Goal: Task Accomplishment & Management: Use online tool/utility

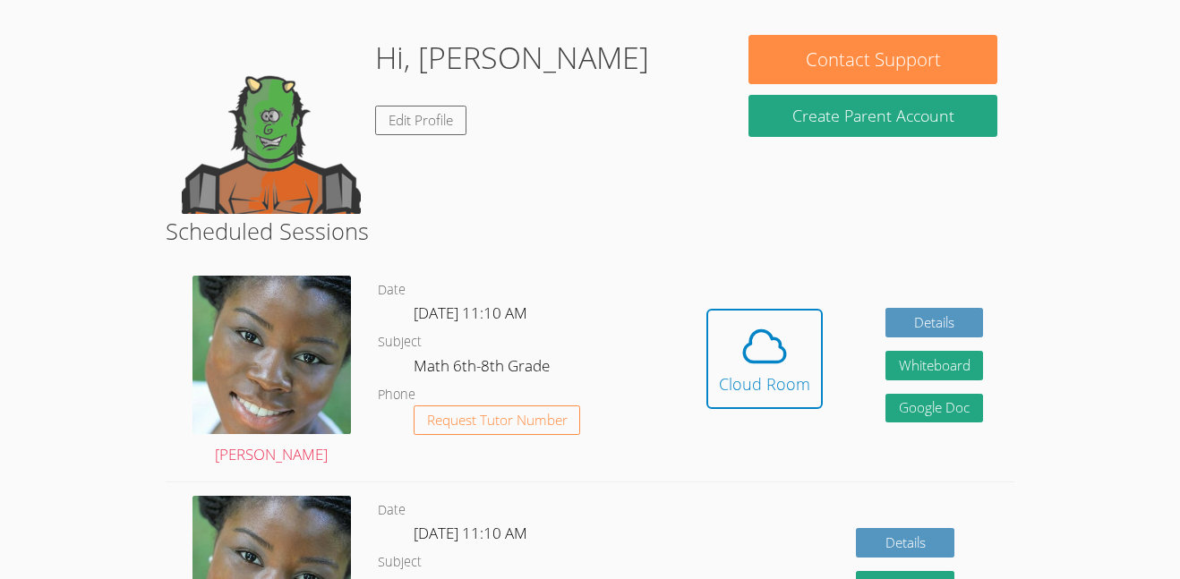
scroll to position [259, 0]
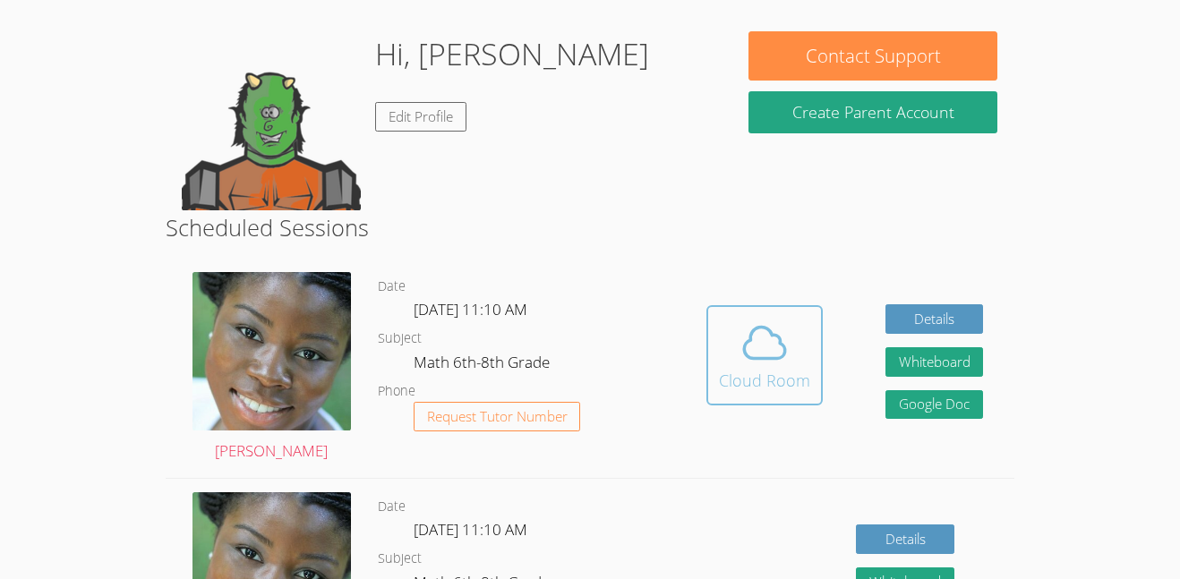
click at [813, 337] on button "Cloud Room" at bounding box center [764, 355] width 116 height 100
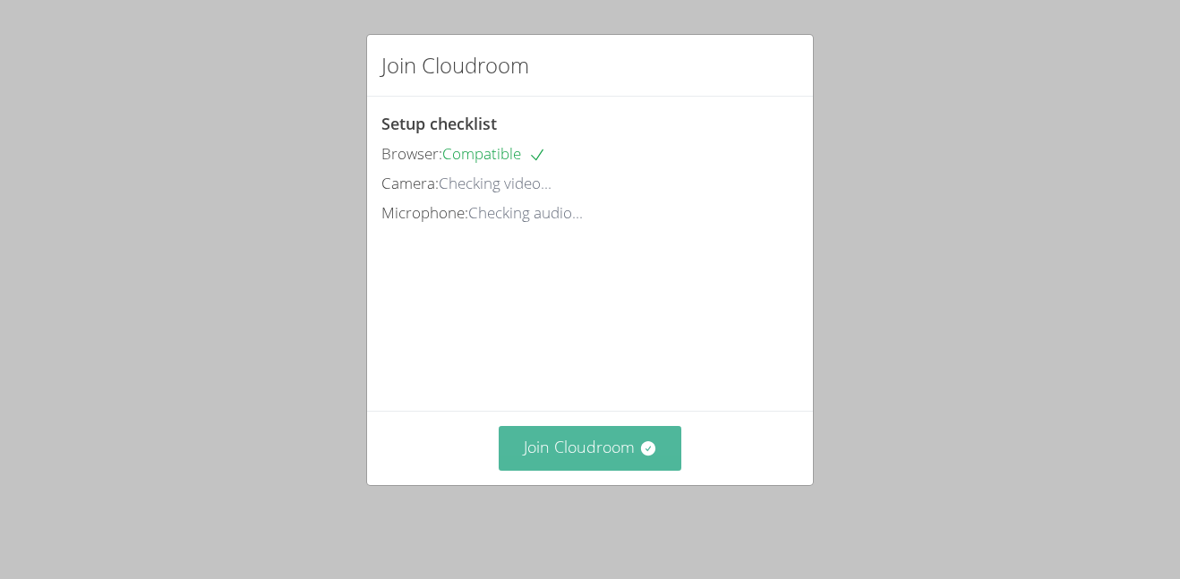
click at [561, 460] on button "Join Cloudroom" at bounding box center [590, 448] width 183 height 44
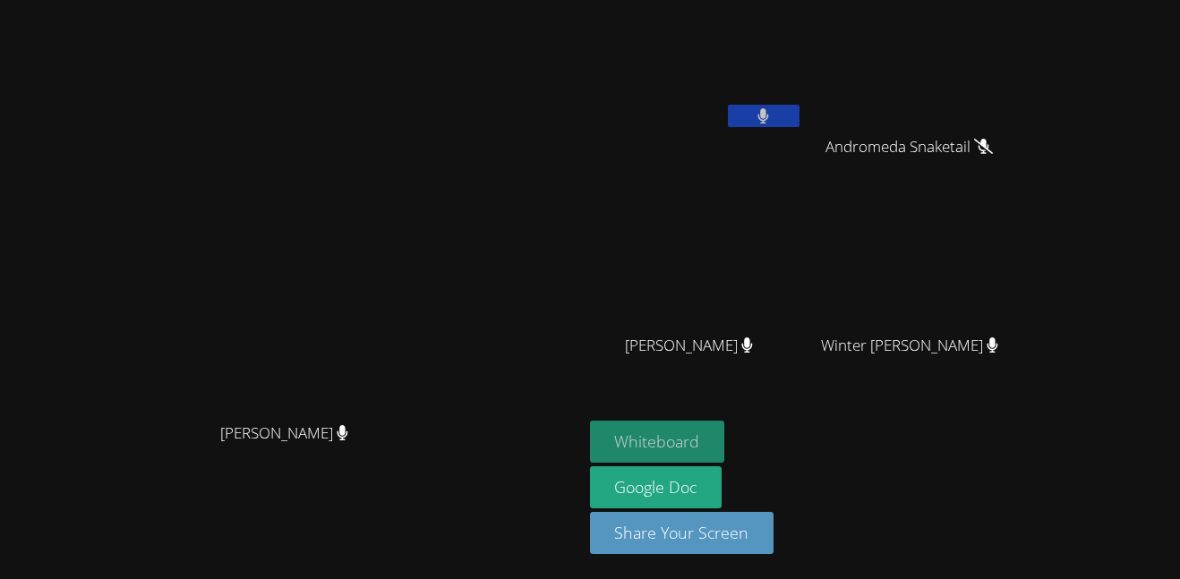
click at [725, 427] on button "Whiteboard" at bounding box center [657, 442] width 135 height 42
click at [769, 118] on icon at bounding box center [763, 115] width 11 height 15
click at [803, 96] on video at bounding box center [696, 67] width 213 height 120
click at [772, 115] on icon at bounding box center [763, 115] width 19 height 15
click at [799, 112] on button at bounding box center [764, 116] width 72 height 22
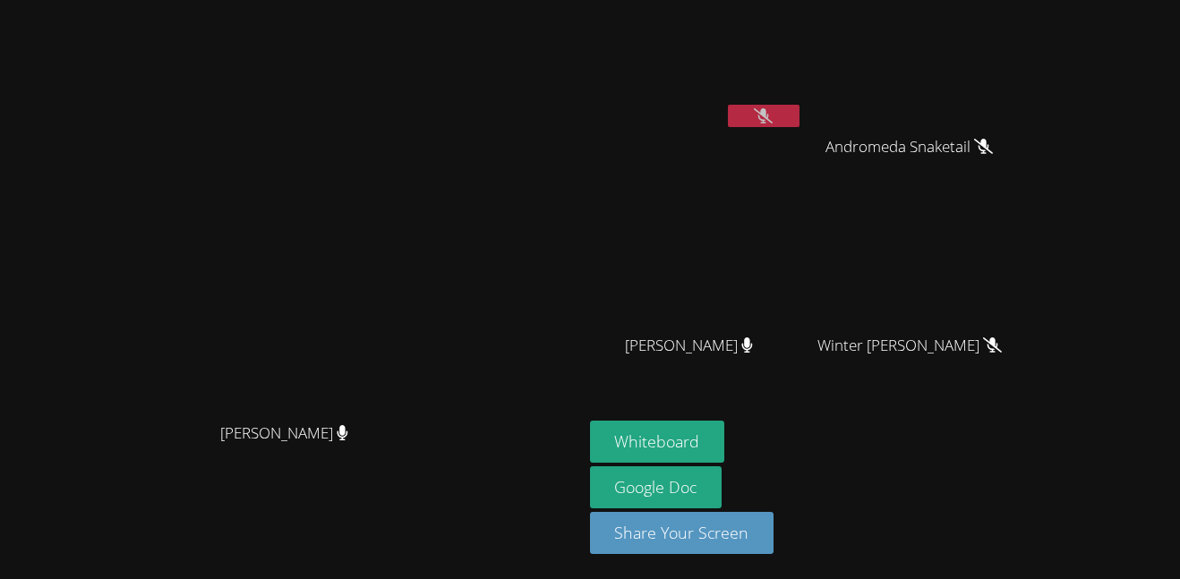
click at [799, 108] on button at bounding box center [764, 116] width 72 height 22
click at [799, 107] on button at bounding box center [764, 116] width 72 height 22
click at [772, 108] on icon at bounding box center [763, 115] width 19 height 15
click at [799, 107] on button at bounding box center [764, 116] width 72 height 22
click at [799, 127] on div at bounding box center [764, 118] width 72 height 27
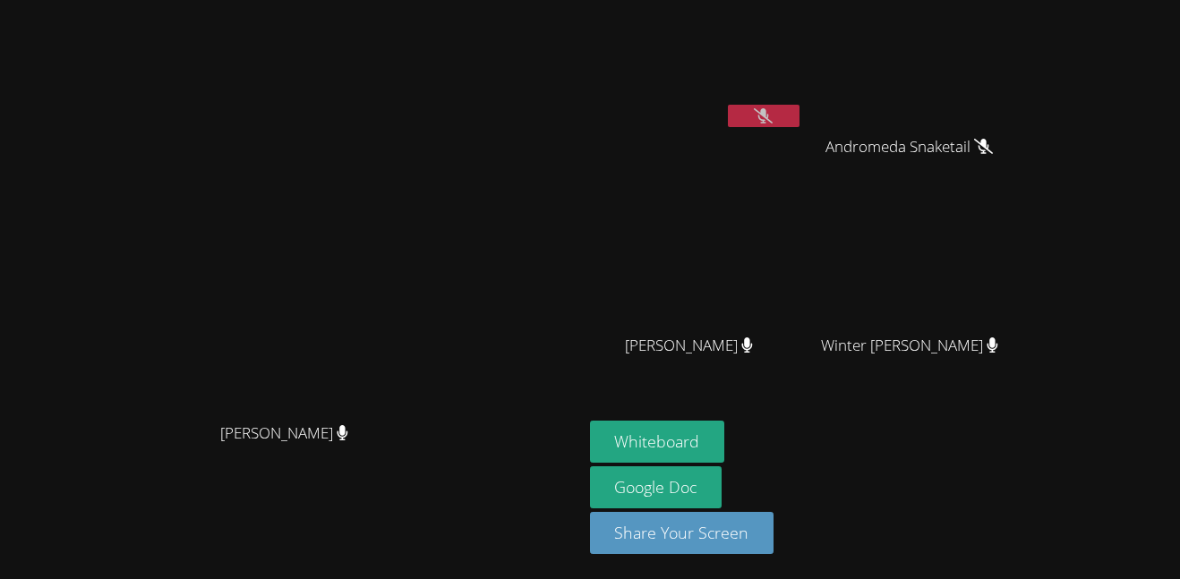
click at [799, 115] on button at bounding box center [764, 116] width 72 height 22
click at [769, 119] on icon at bounding box center [763, 115] width 12 height 15
click at [799, 106] on button at bounding box center [764, 116] width 72 height 22
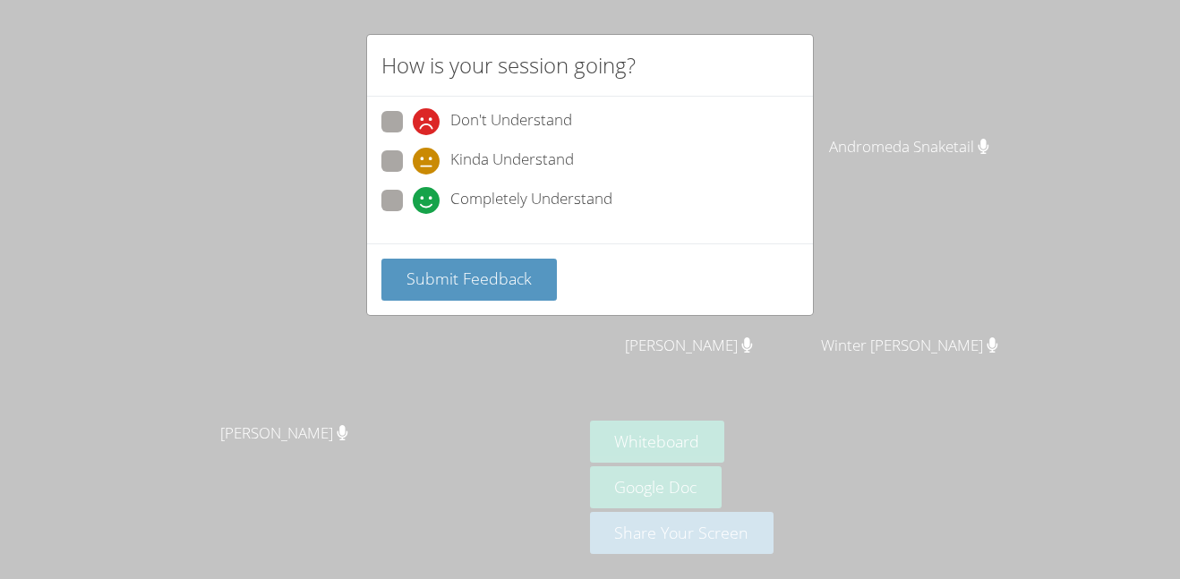
click at [481, 206] on span "Completely Understand" at bounding box center [531, 200] width 162 height 27
click at [428, 205] on input "Completely Understand" at bounding box center [420, 197] width 15 height 15
radio input "true"
click at [475, 238] on div "Don't Understand Kinda Understand Completely Understand" at bounding box center [590, 170] width 446 height 147
click at [502, 280] on span "Submit Feedback" at bounding box center [468, 278] width 125 height 21
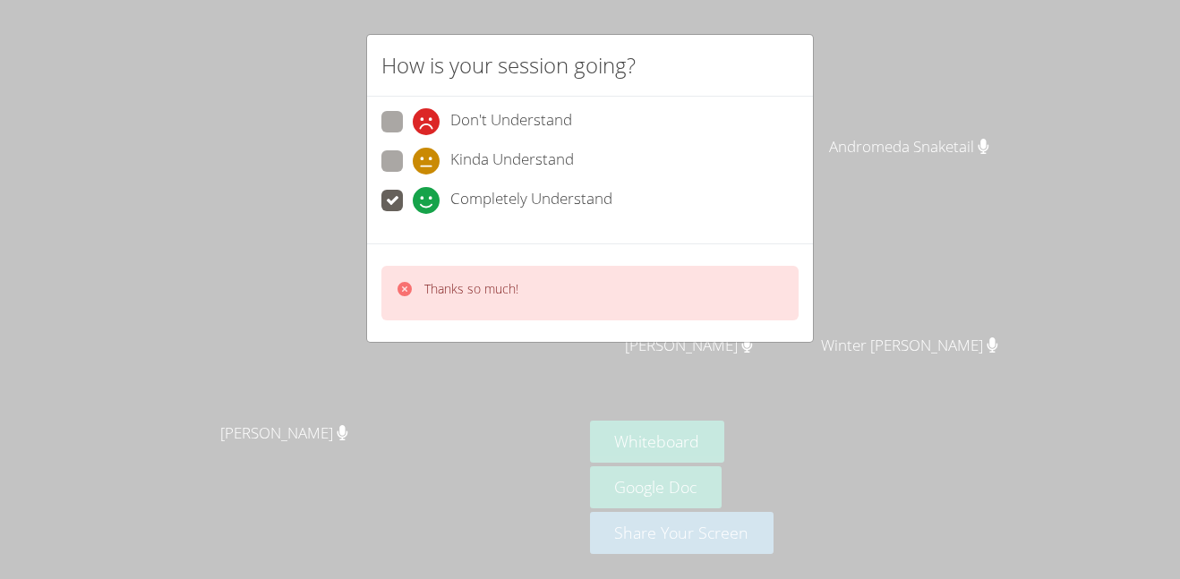
click at [856, 72] on div "How is your session going? Don't Understand Kinda Understand Completely Underst…" at bounding box center [590, 289] width 1180 height 579
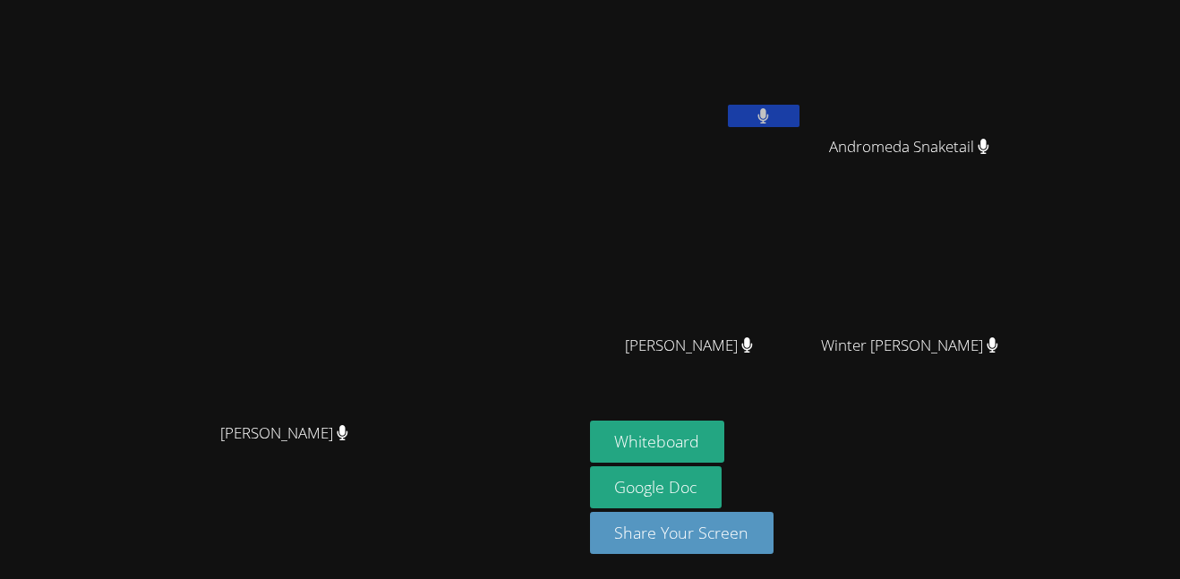
click at [799, 107] on button at bounding box center [764, 116] width 72 height 22
